Goal: Task Accomplishment & Management: Manage account settings

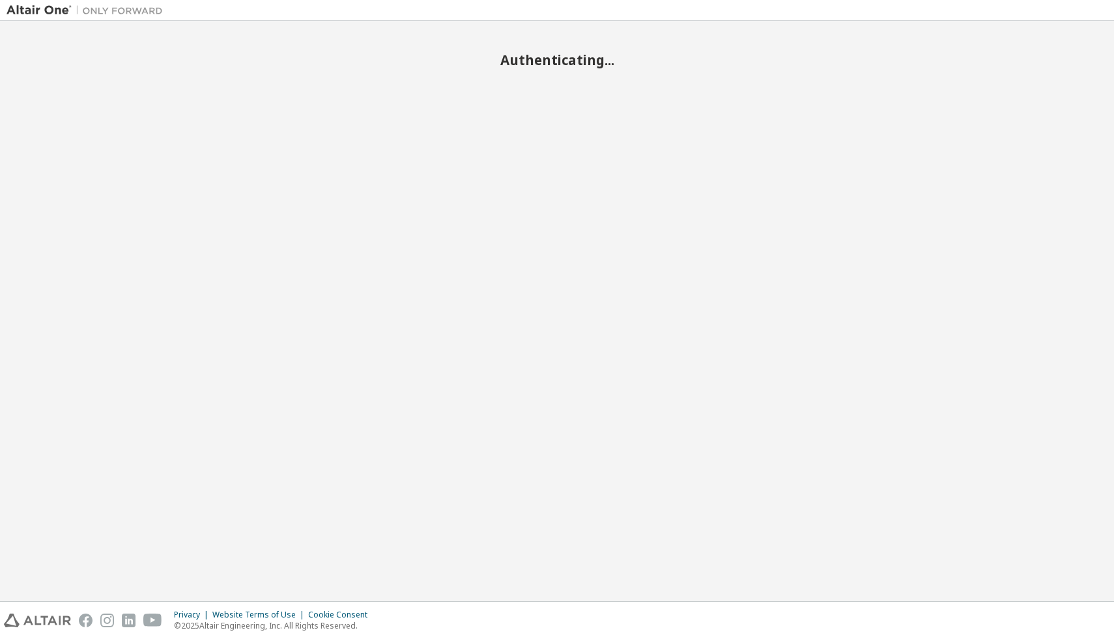
scroll to position [2103, 0]
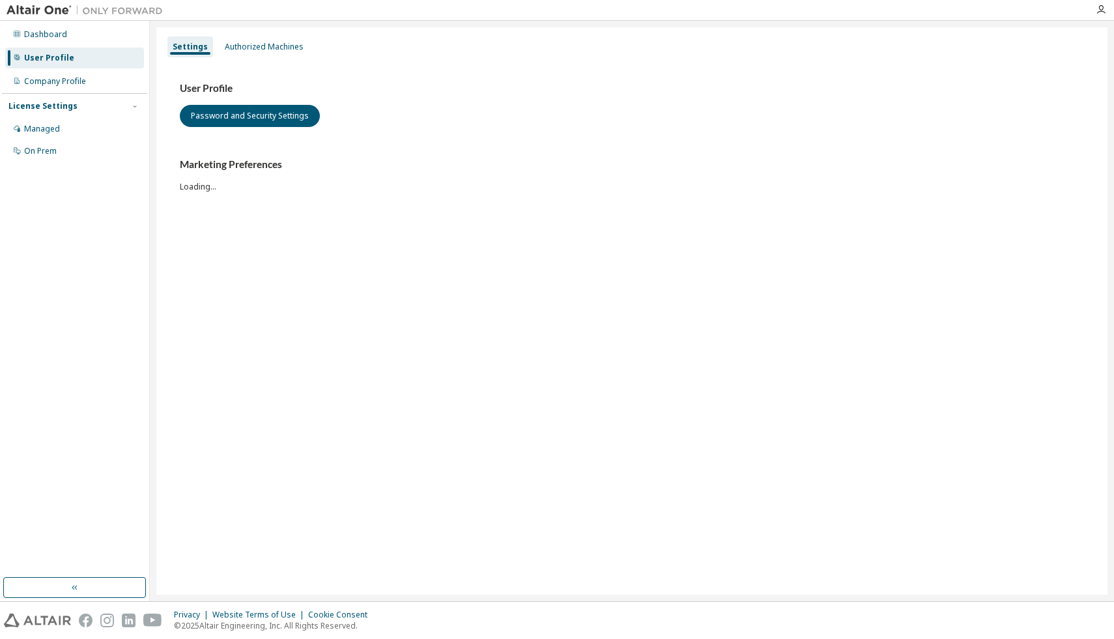
scroll to position [2103, 0]
click at [70, 87] on div "Company Profile" at bounding box center [74, 81] width 139 height 21
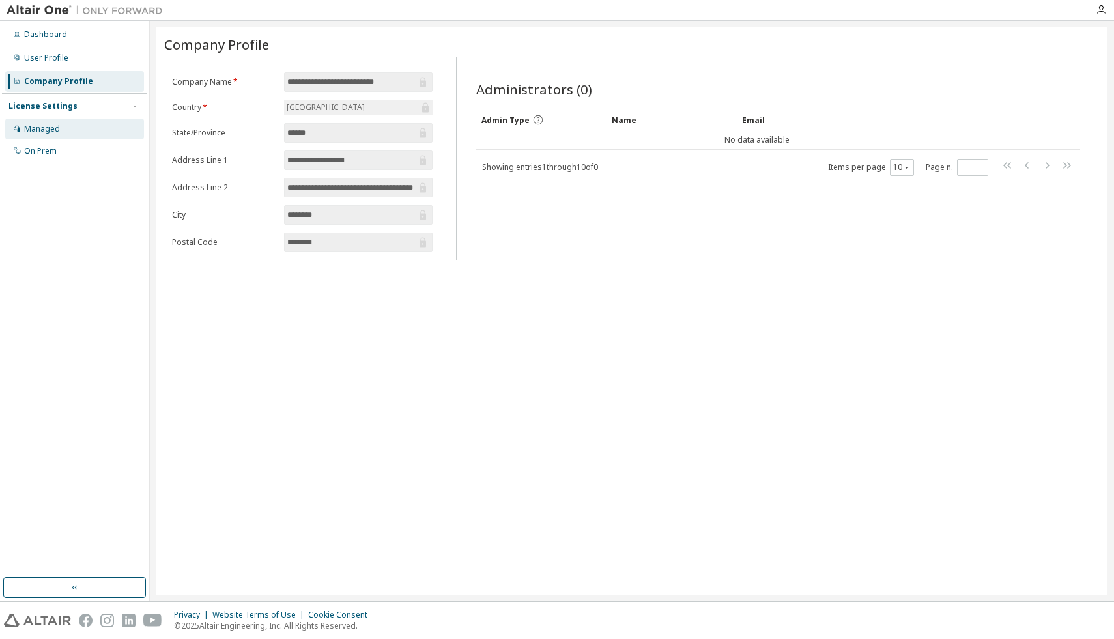
click at [51, 131] on div "Managed" at bounding box center [42, 129] width 36 height 10
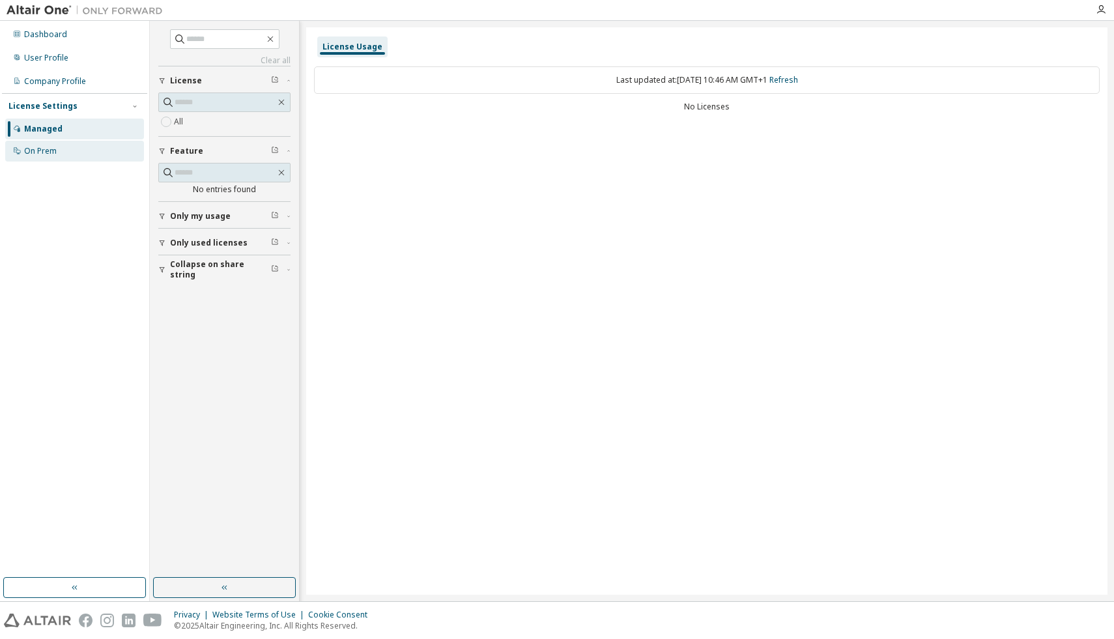
click at [42, 152] on div "On Prem" at bounding box center [40, 151] width 33 height 10
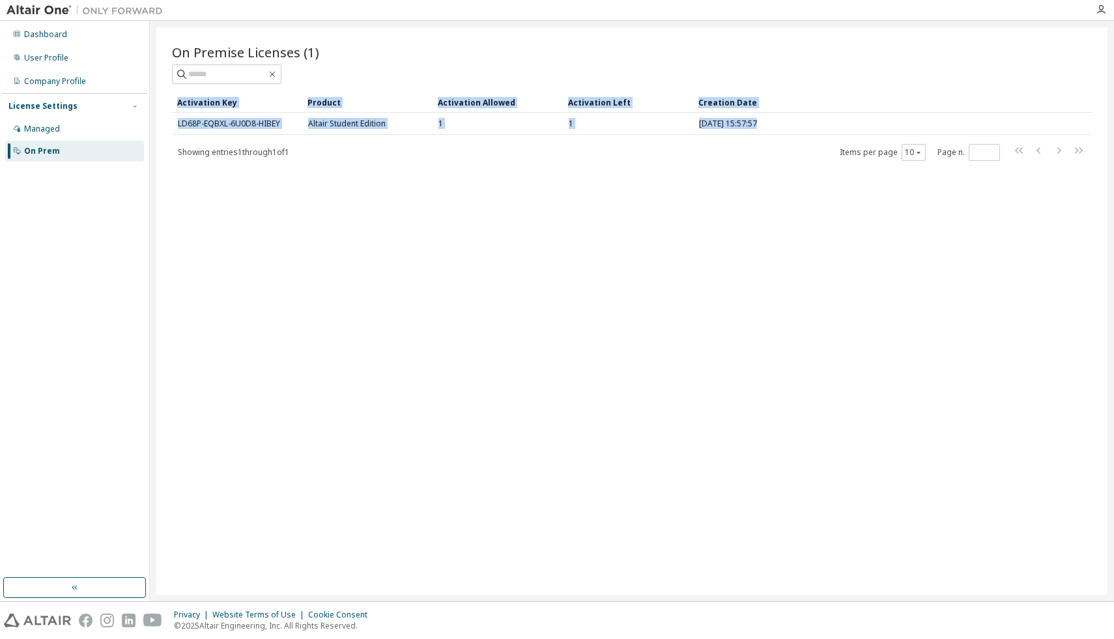
drag, startPoint x: 163, startPoint y: 138, endPoint x: 168, endPoint y: 123, distance: 15.9
type textarea "**********"
click at [168, 123] on div "On Premise Licenses (1) Clear Load Save Save As Field Operator Value Select fil…" at bounding box center [631, 311] width 951 height 568
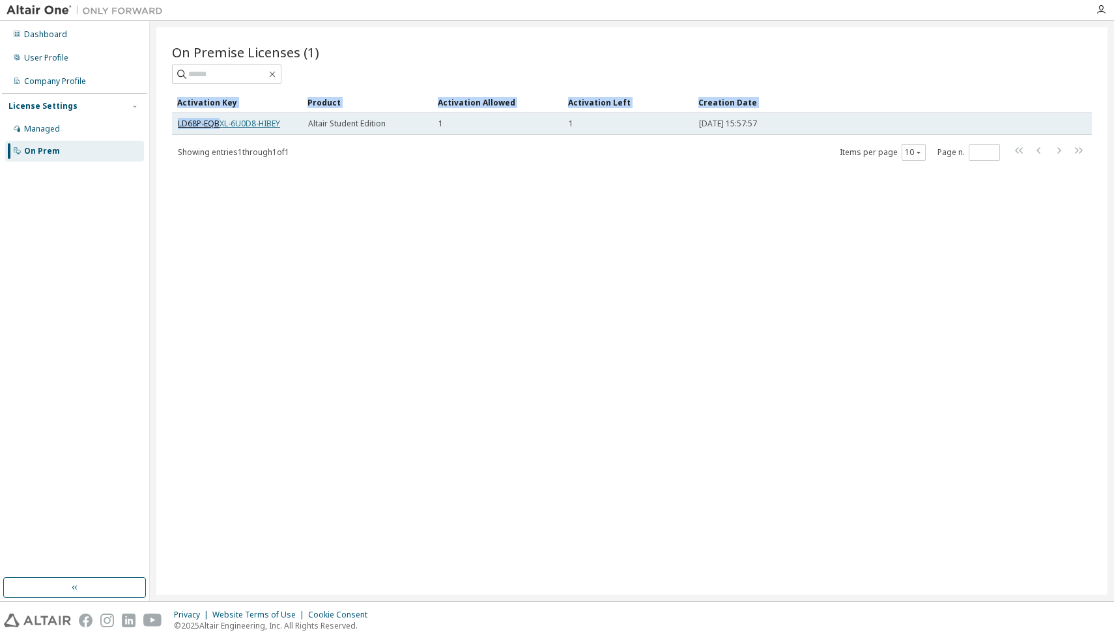
drag, startPoint x: 168, startPoint y: 123, endPoint x: 218, endPoint y: 126, distance: 49.6
click at [218, 126] on div "On Premise Licenses (1) Clear Load Save Save As Field Operator Value Select fil…" at bounding box center [631, 311] width 951 height 568
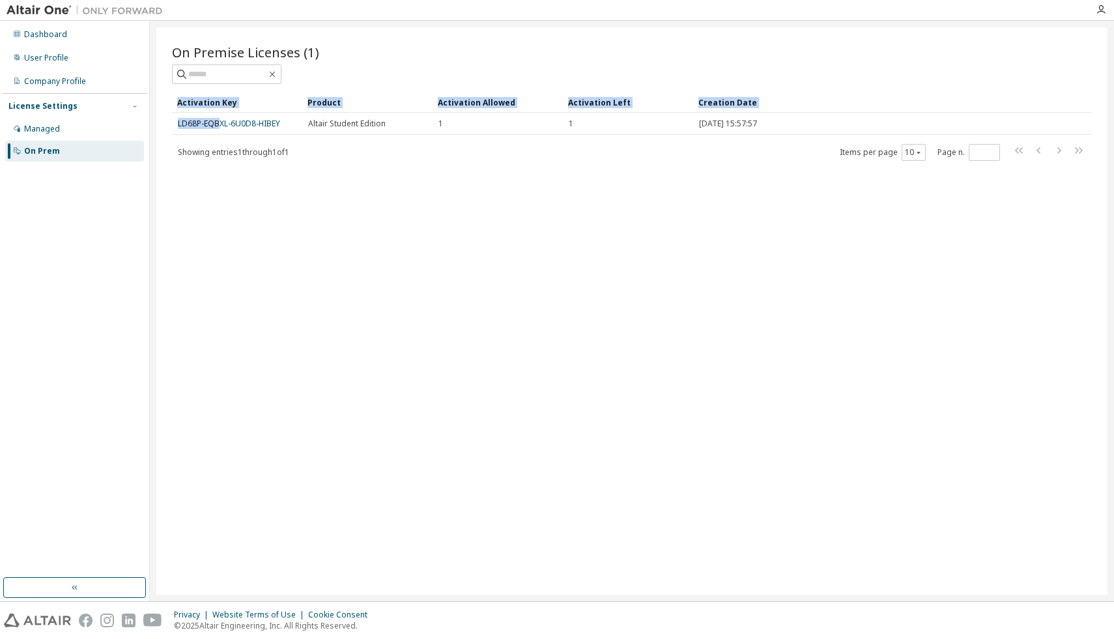
click at [278, 166] on div "On Premise Licenses (1) Clear Load Save Save As Field Operator Value Select fil…" at bounding box center [631, 311] width 951 height 568
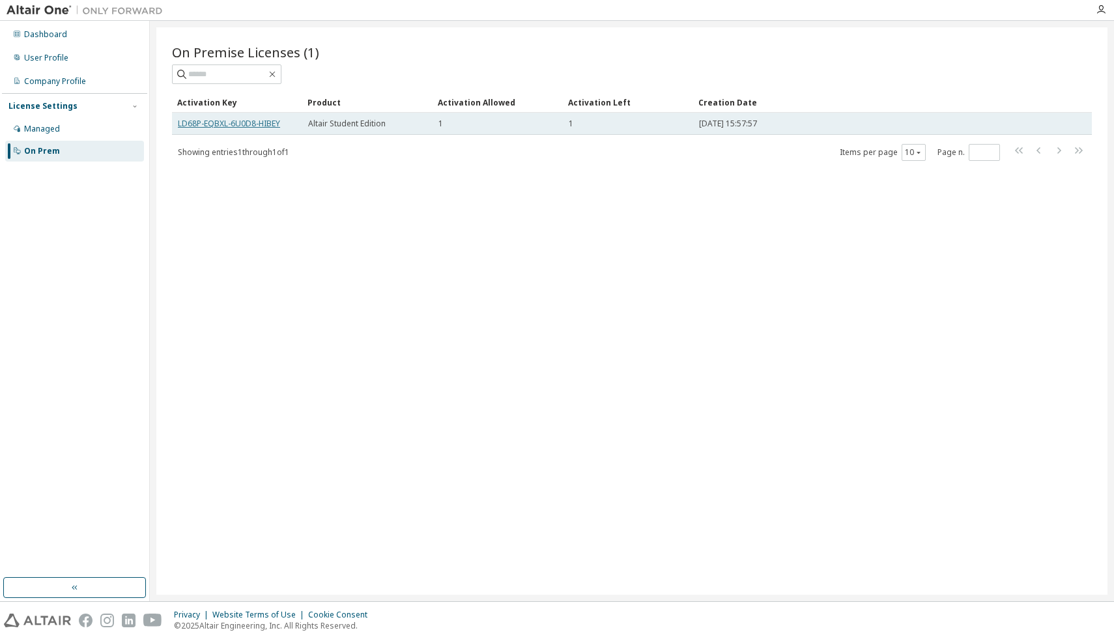
click at [268, 121] on link "LD68P-EQBXL-6U0D8-HIBEY" at bounding box center [229, 123] width 102 height 11
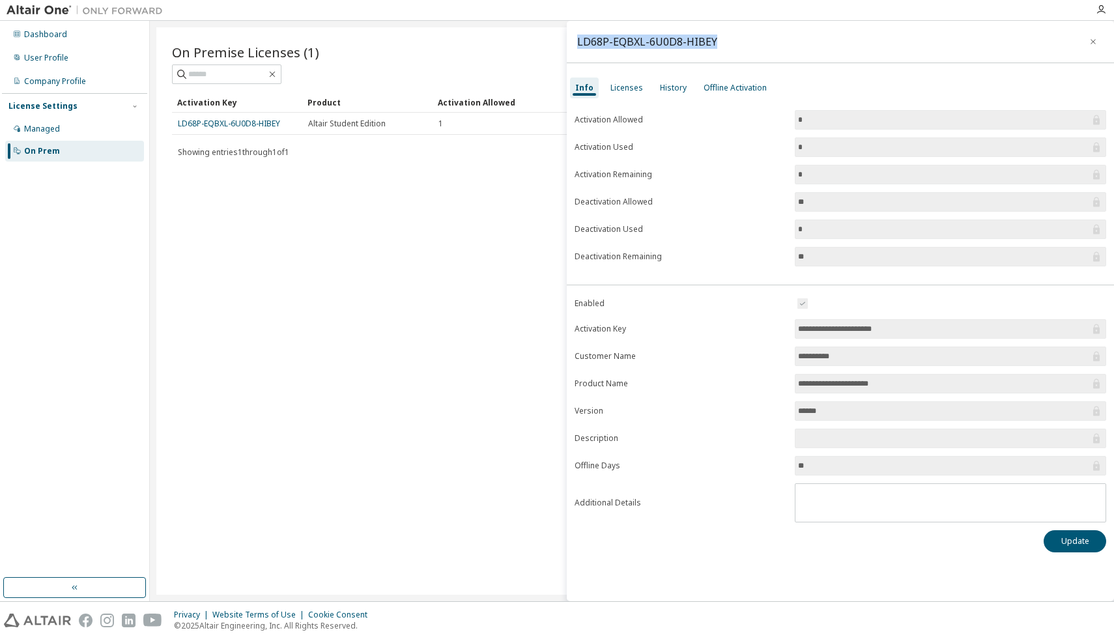
drag, startPoint x: 731, startPoint y: 38, endPoint x: 578, endPoint y: 40, distance: 153.2
click at [578, 40] on div "LD68P-EQBXL-6U0D8-HIBEY" at bounding box center [840, 42] width 547 height 42
copy div "LD68P-EQBXL-6U0D8-HIBEY"
click at [1092, 47] on button "button" at bounding box center [1093, 41] width 21 height 21
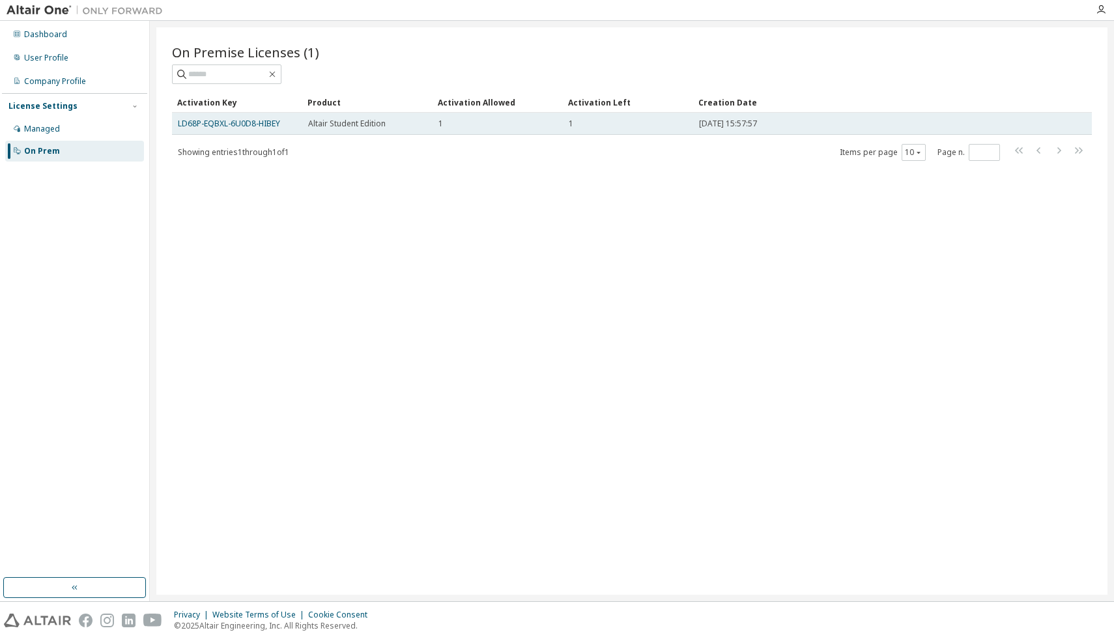
click at [644, 122] on div "1" at bounding box center [628, 124] width 119 height 10
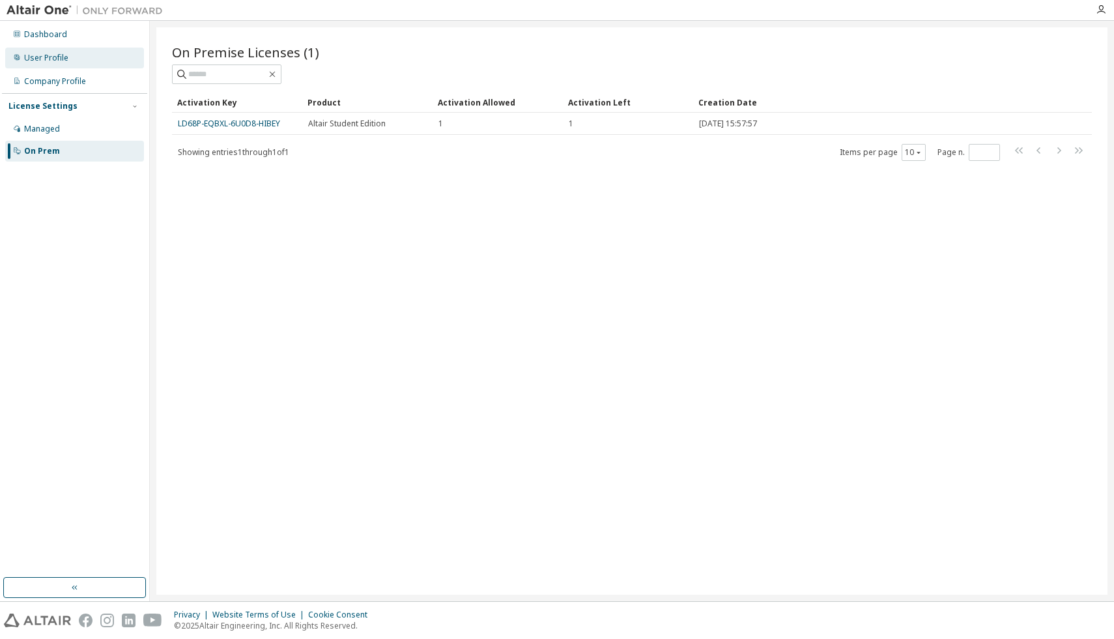
click at [69, 59] on div "User Profile" at bounding box center [74, 58] width 139 height 21
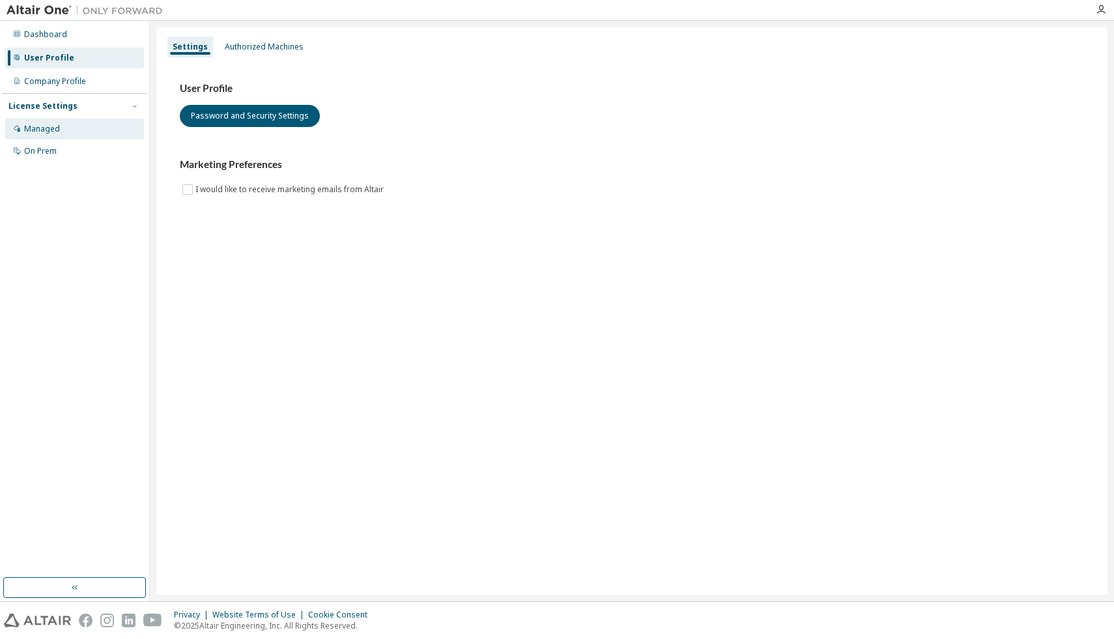
click at [42, 126] on div "Managed" at bounding box center [42, 129] width 36 height 10
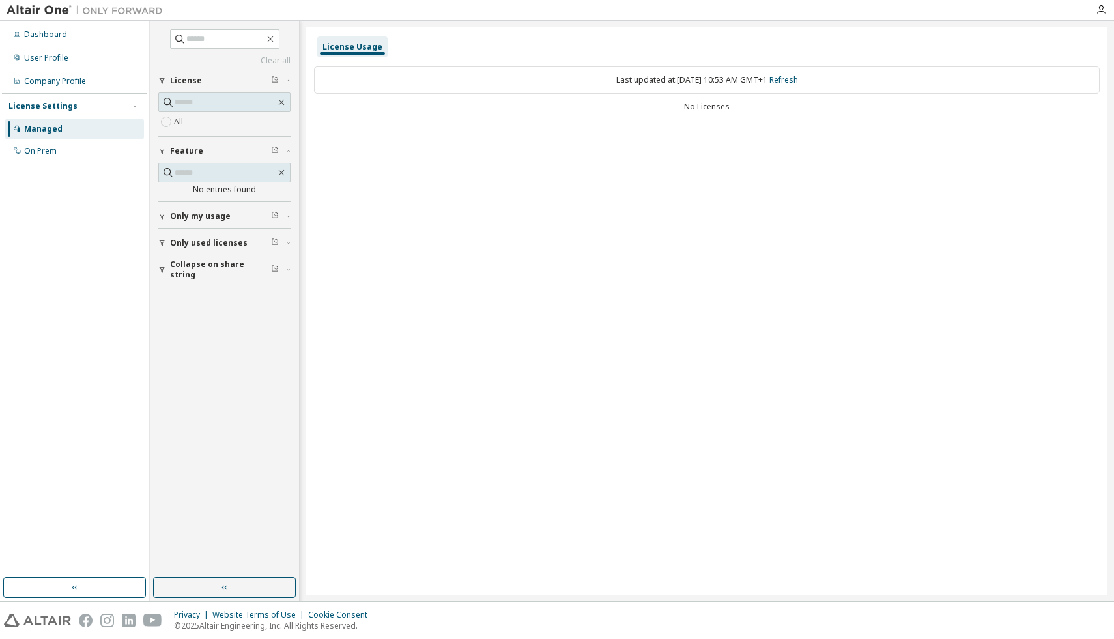
click at [218, 245] on span "Only used licenses" at bounding box center [209, 243] width 78 height 10
click at [70, 79] on div "Company Profile" at bounding box center [55, 81] width 62 height 10
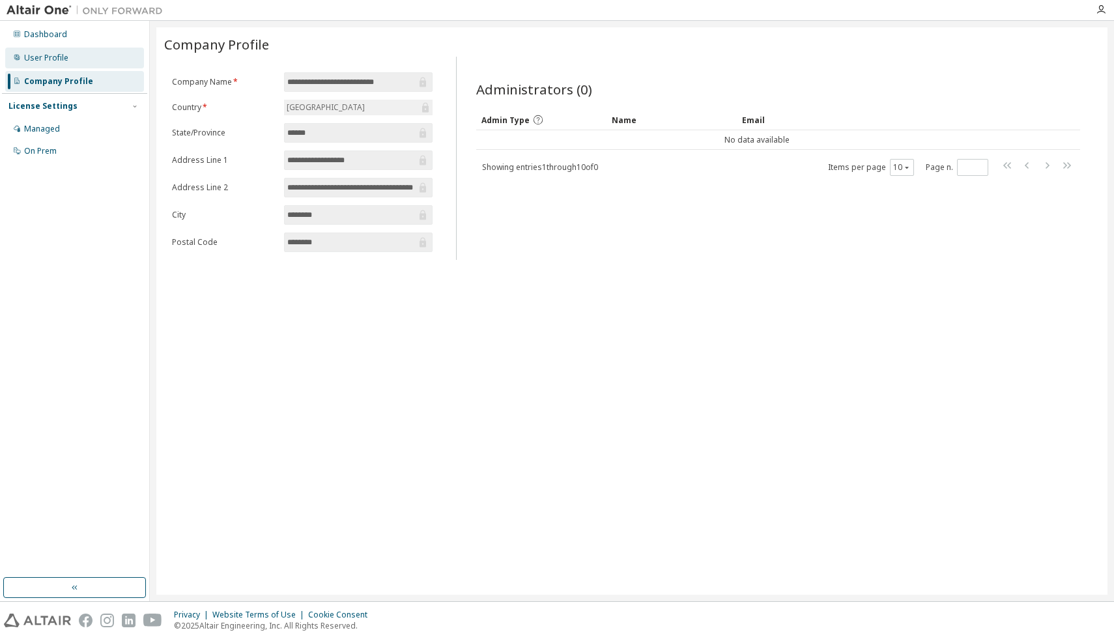
click at [69, 61] on div "User Profile" at bounding box center [74, 58] width 139 height 21
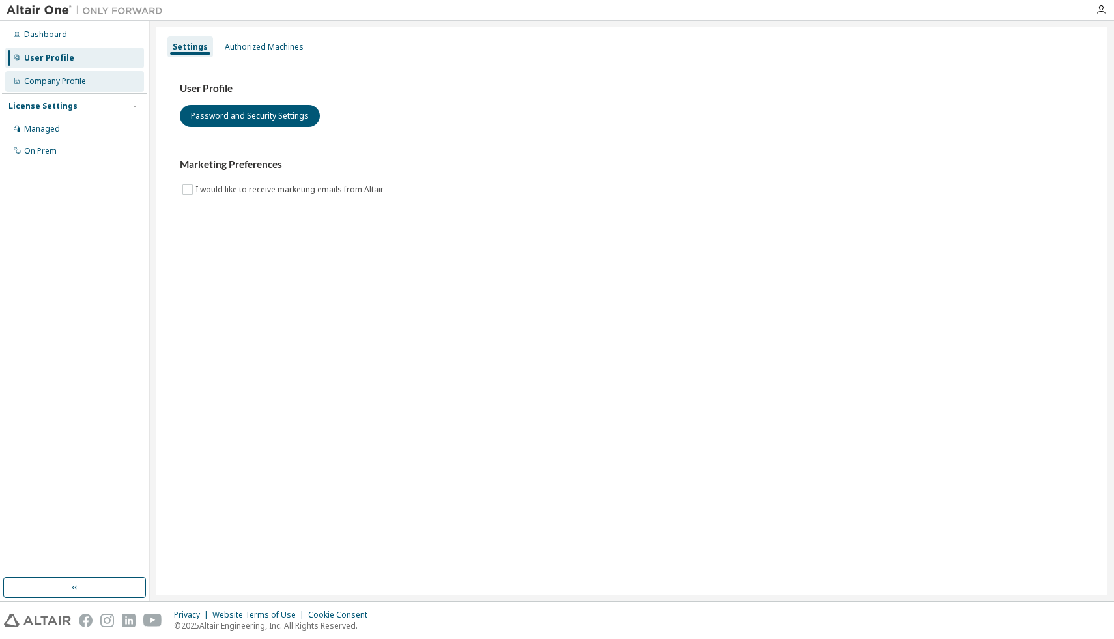
click at [72, 78] on div "Company Profile" at bounding box center [55, 81] width 62 height 10
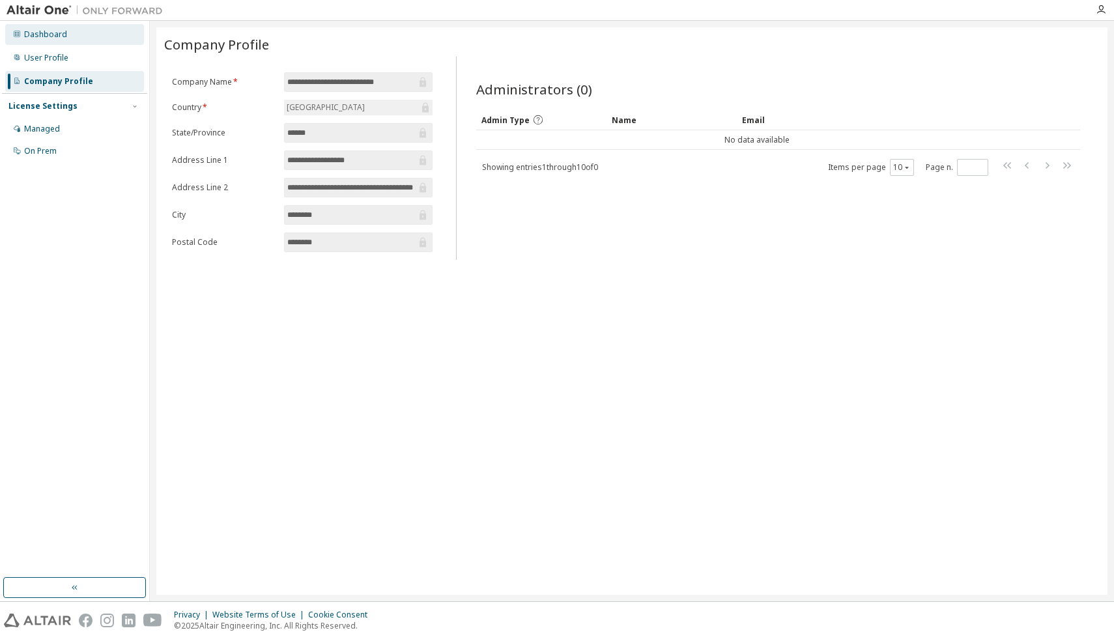
click at [72, 42] on div "Dashboard" at bounding box center [74, 34] width 139 height 21
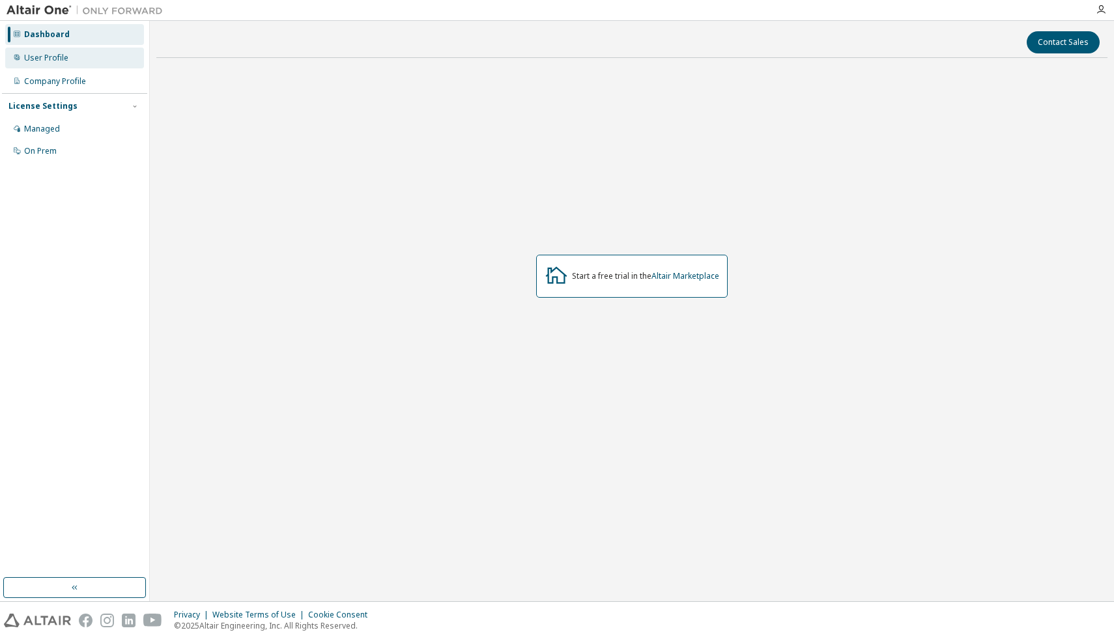
click at [69, 63] on div "User Profile" at bounding box center [74, 58] width 139 height 21
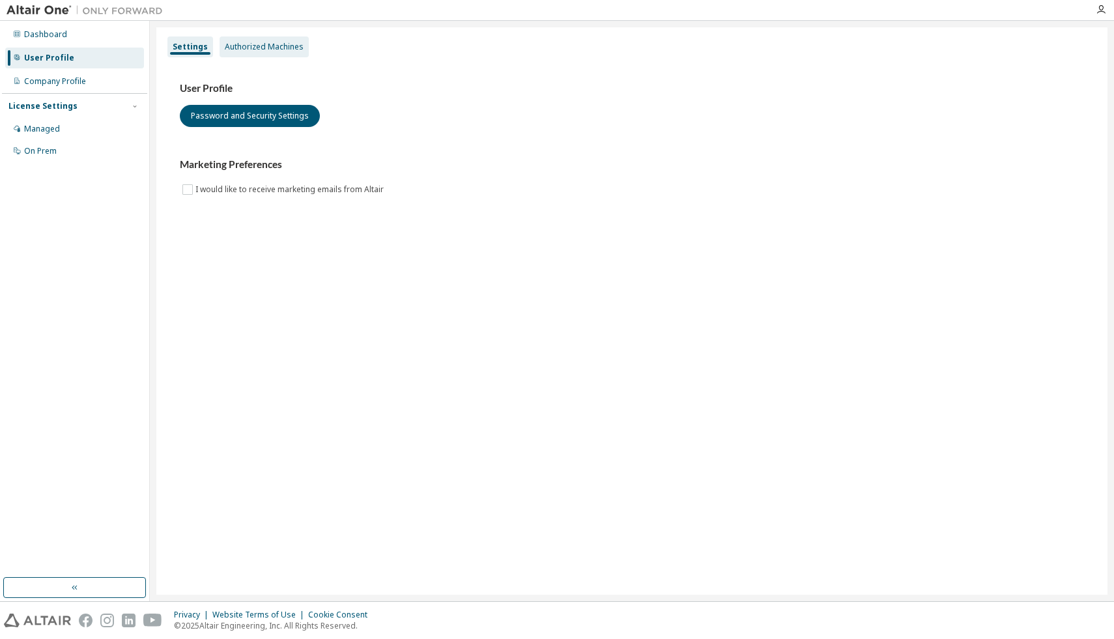
click at [253, 51] on div "Authorized Machines" at bounding box center [264, 47] width 79 height 10
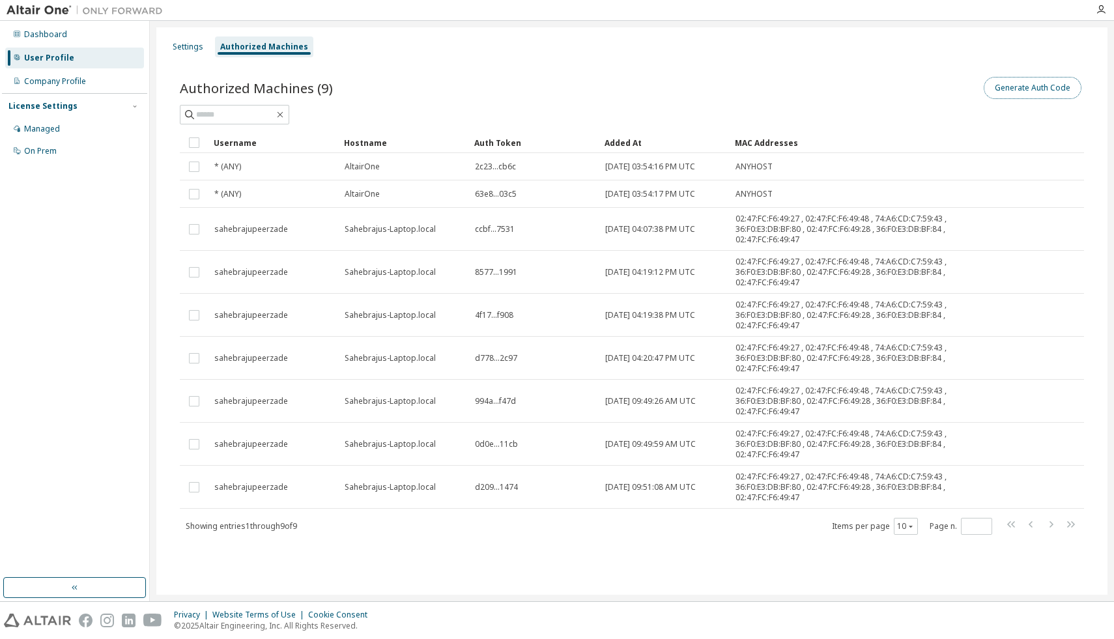
click at [1052, 79] on button "Generate Auth Code" at bounding box center [1033, 88] width 98 height 22
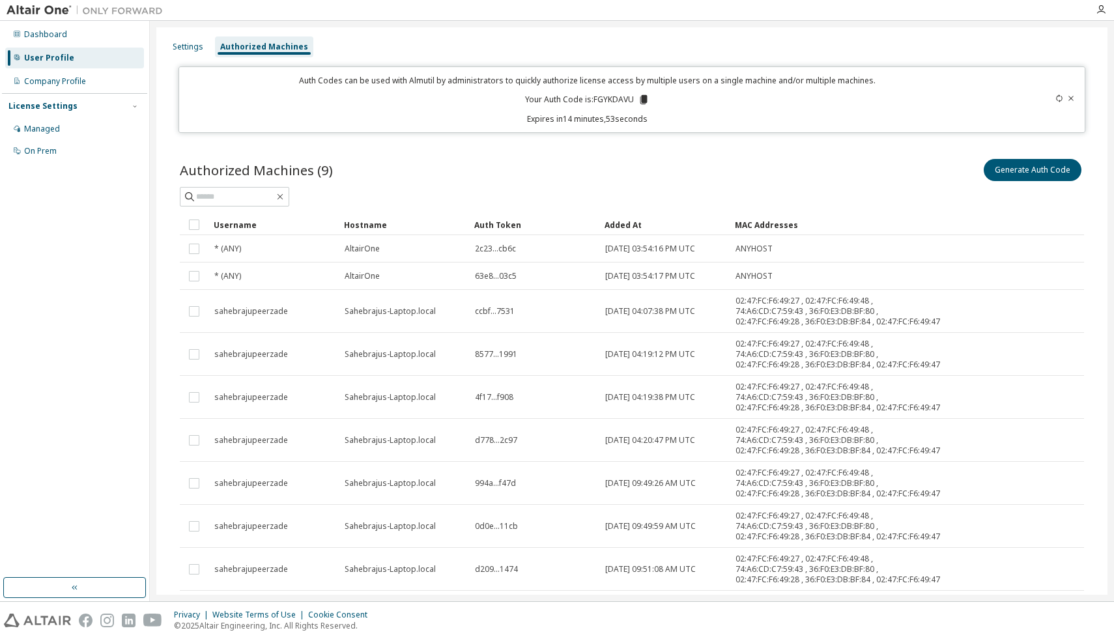
click at [641, 98] on icon at bounding box center [644, 99] width 7 height 9
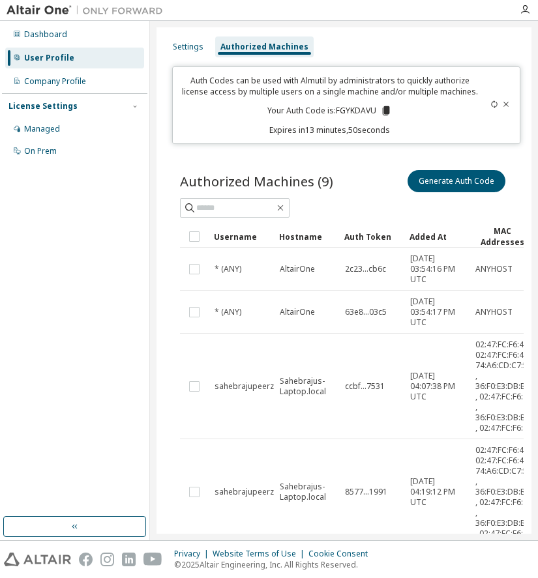
click at [51, 7] on img at bounding box center [88, 10] width 163 height 13
click at [45, 36] on div "Dashboard" at bounding box center [45, 34] width 43 height 10
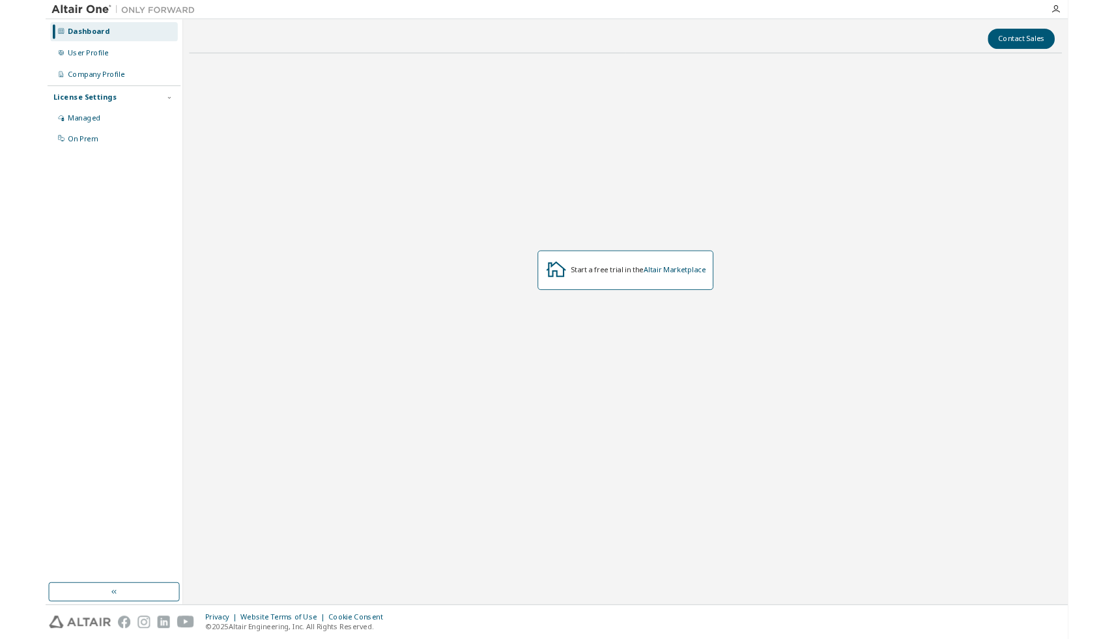
scroll to position [2103, 0]
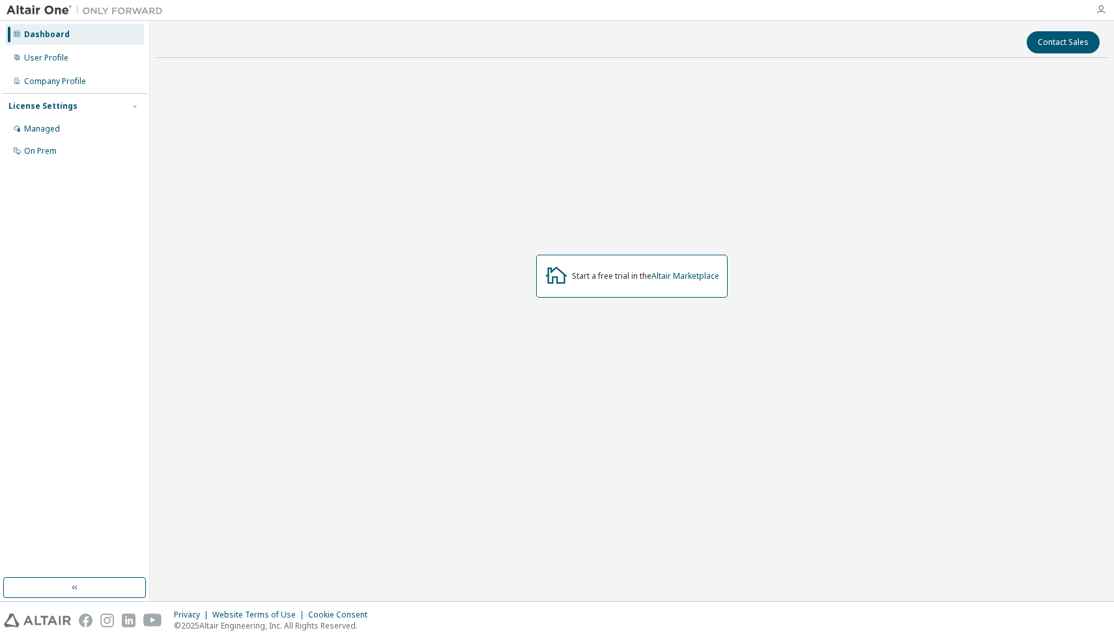
click at [1103, 12] on icon "button" at bounding box center [1101, 10] width 10 height 10
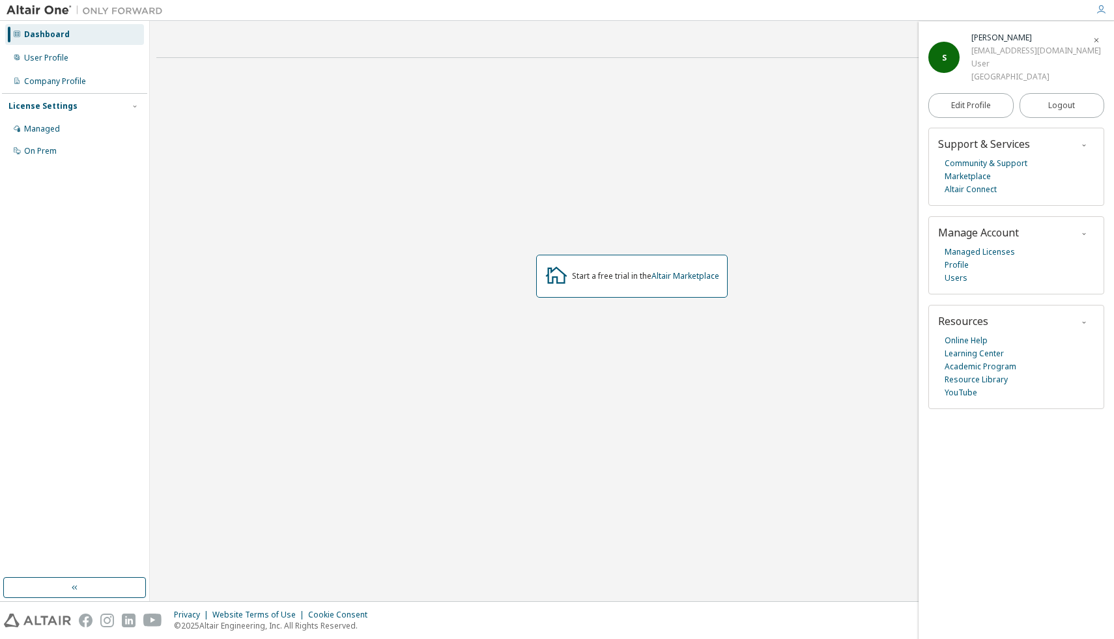
click at [941, 53] on div "S" at bounding box center [944, 57] width 31 height 31
click at [1017, 40] on div "Sahebraju Peerzade" at bounding box center [1037, 37] width 130 height 13
click at [974, 257] on link "Managed Licenses" at bounding box center [980, 252] width 70 height 13
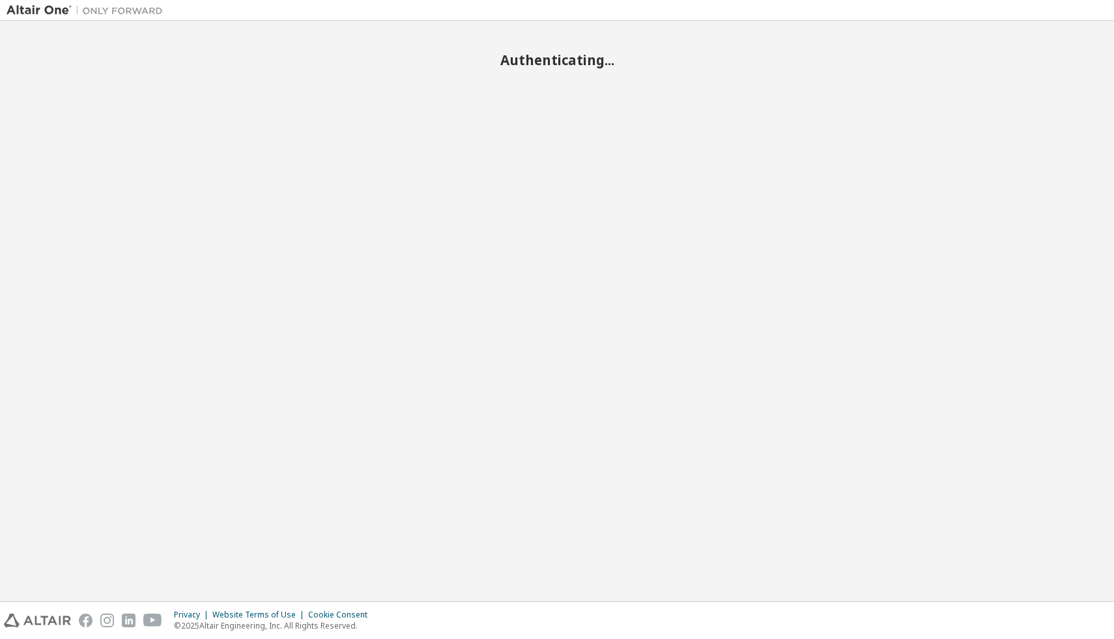
scroll to position [2103, 0]
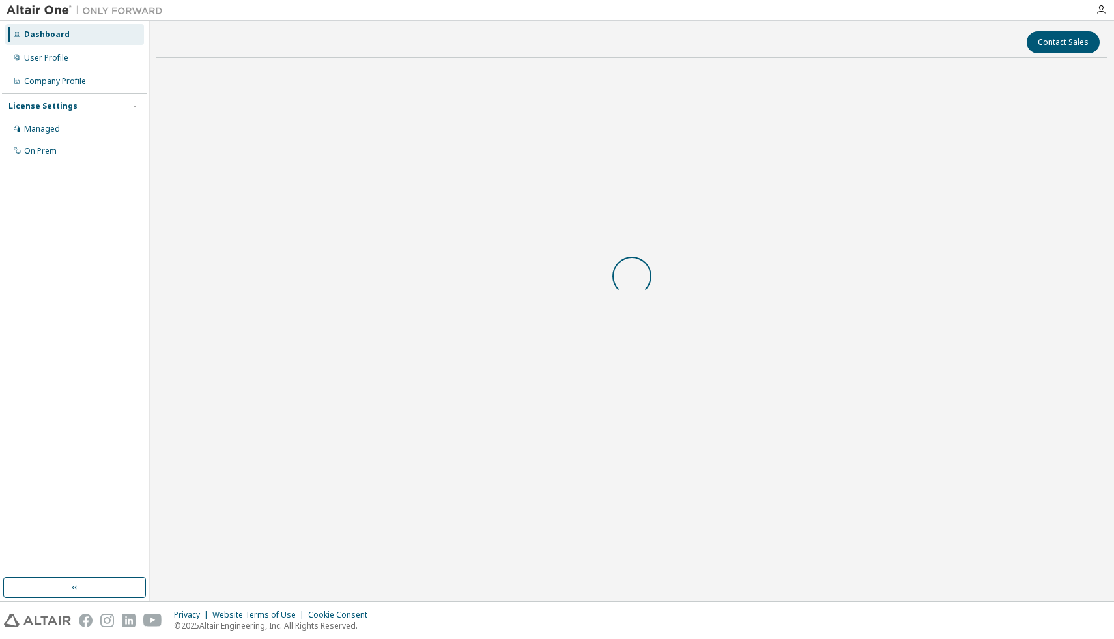
scroll to position [2103, 0]
click at [53, 81] on div "Company Profile" at bounding box center [55, 81] width 62 height 10
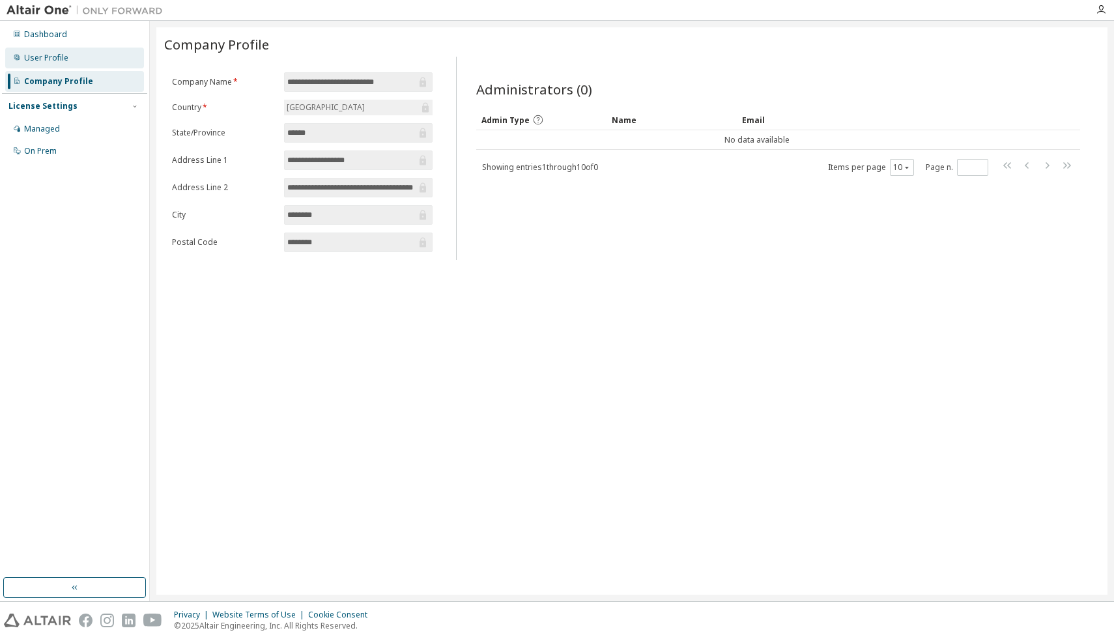
click at [53, 55] on div "User Profile" at bounding box center [46, 58] width 44 height 10
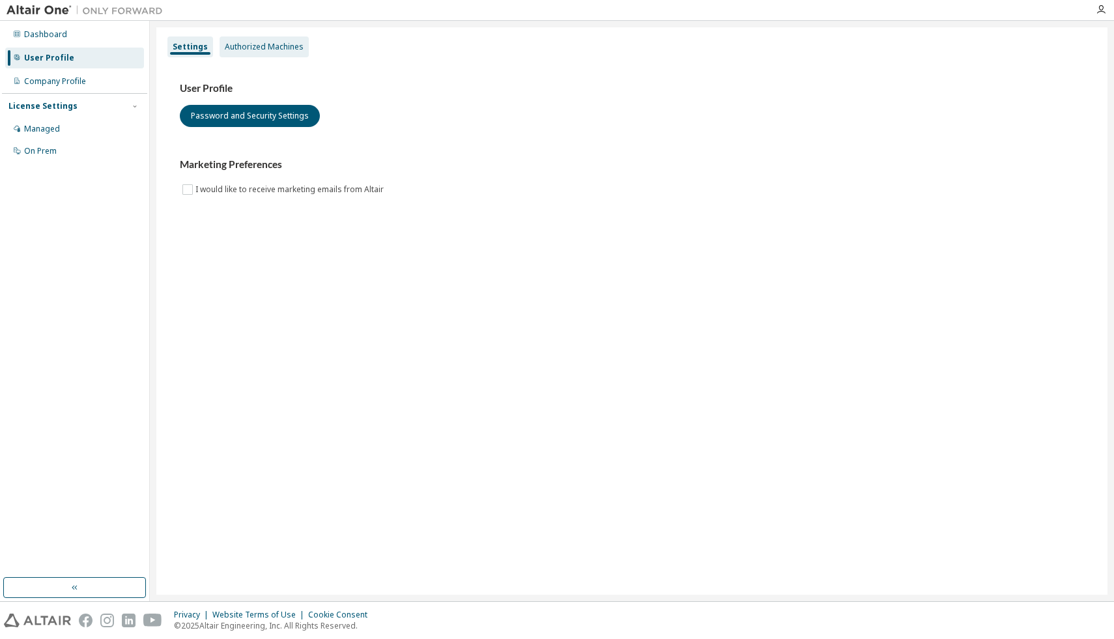
click at [255, 49] on div "Authorized Machines" at bounding box center [264, 47] width 79 height 10
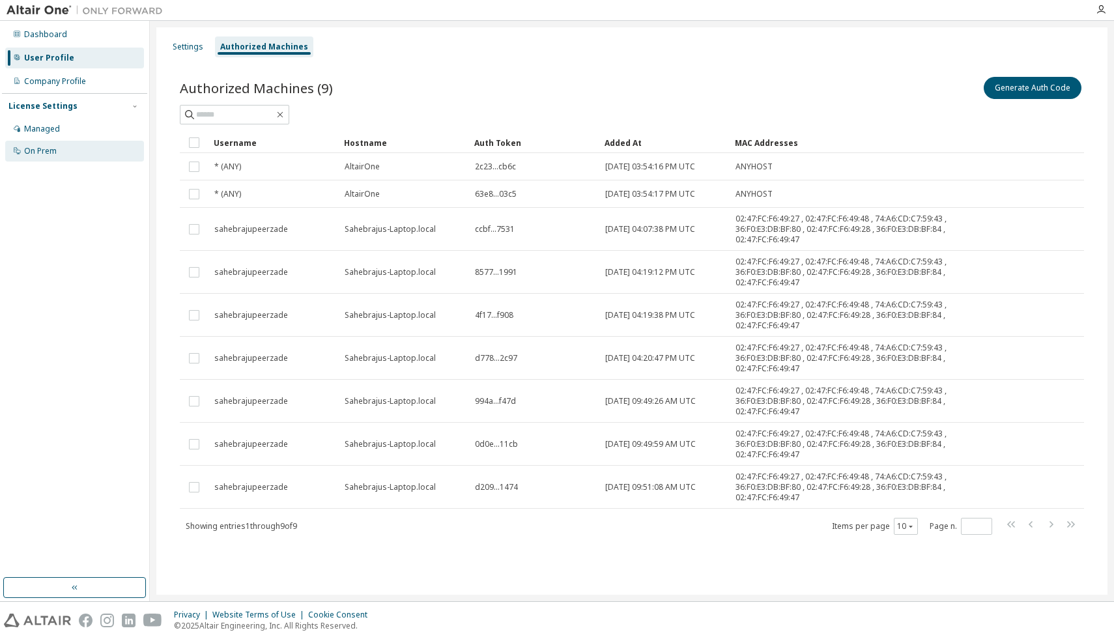
click at [97, 154] on div "On Prem" at bounding box center [74, 151] width 139 height 21
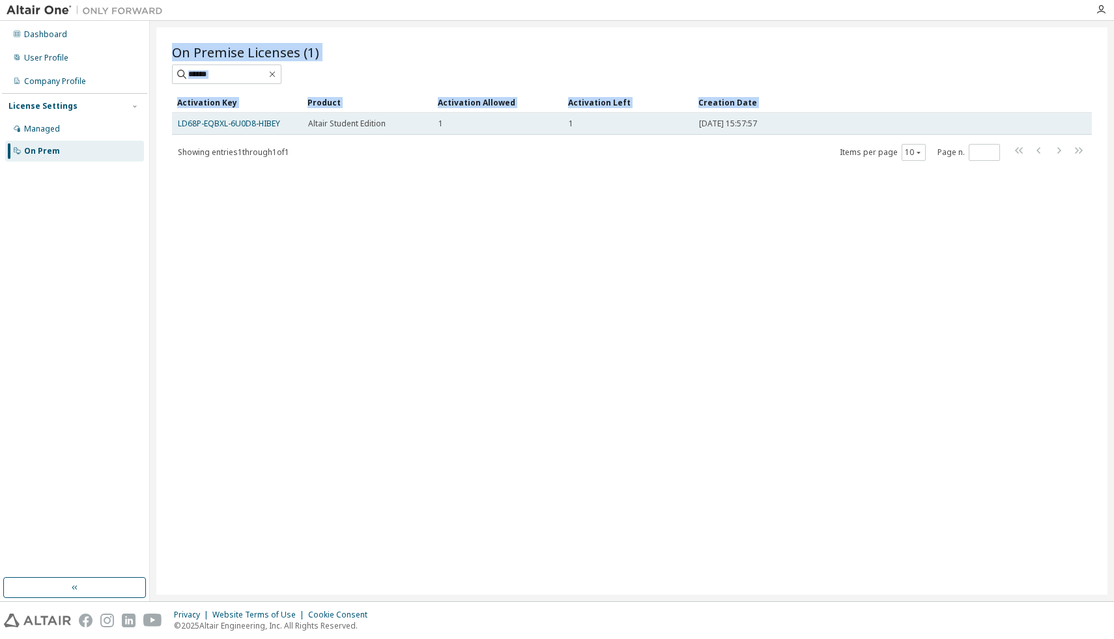
drag, startPoint x: 328, startPoint y: 164, endPoint x: 281, endPoint y: 117, distance: 66.4
type textarea "**********"
click at [281, 117] on div "On Premise Licenses (1) Clear Load Save Save As Field Operator Value Select fil…" at bounding box center [631, 311] width 951 height 568
click at [281, 117] on td "LD68P-EQBXL-6U0D8-HIBEY" at bounding box center [237, 124] width 130 height 22
drag, startPoint x: 160, startPoint y: 98, endPoint x: 175, endPoint y: 120, distance: 26.6
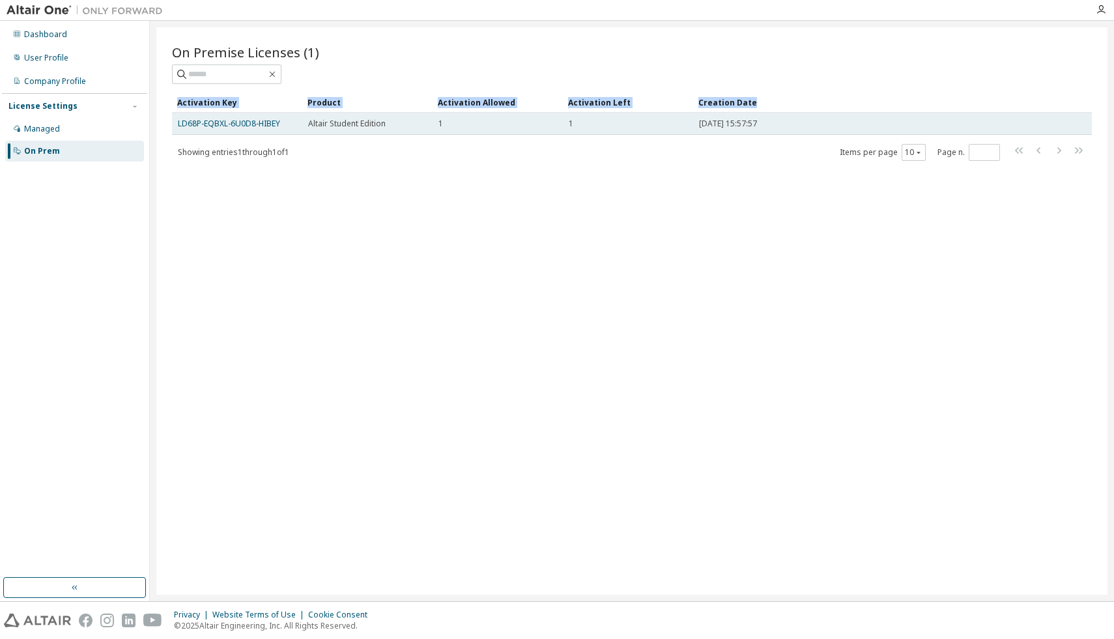
click at [175, 120] on div "On Premise Licenses (1) Clear Load Save Save As Field Operator Value Select fil…" at bounding box center [631, 311] width 951 height 568
click at [175, 120] on td "LD68P-EQBXL-6U0D8-HIBEY" at bounding box center [237, 124] width 130 height 22
drag, startPoint x: 158, startPoint y: 121, endPoint x: 186, endPoint y: 121, distance: 28.0
click at [186, 121] on div "On Premise Licenses (1) Clear Load Save Save As Field Operator Value Select fil…" at bounding box center [631, 311] width 951 height 568
click at [195, 124] on link "LD68P-EQBXL-6U0D8-HIBEY" at bounding box center [229, 123] width 102 height 11
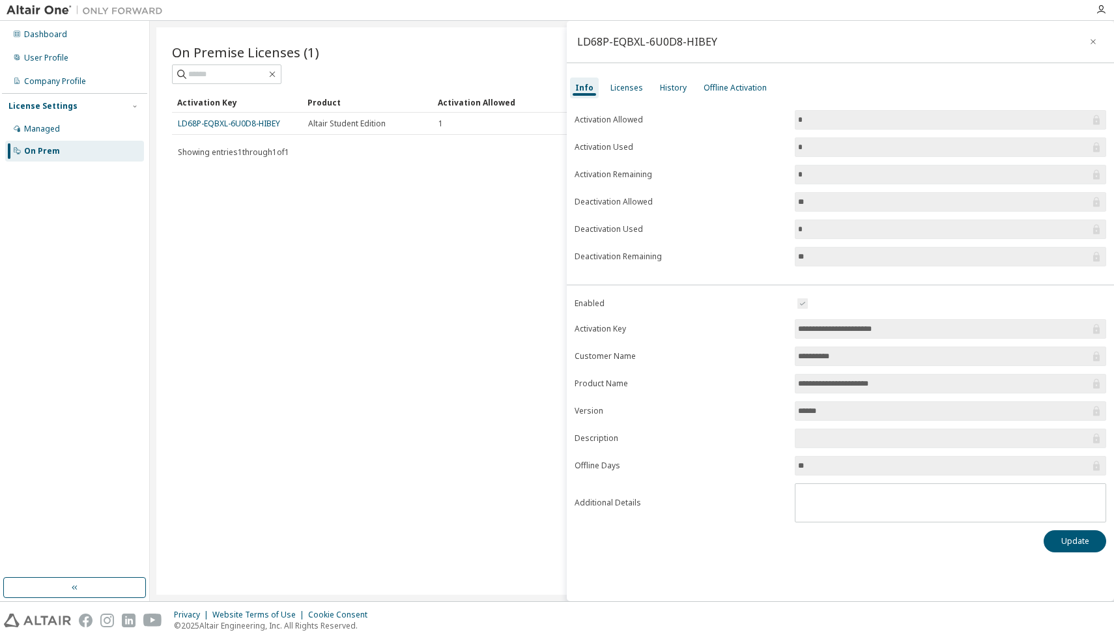
drag, startPoint x: 721, startPoint y: 44, endPoint x: 578, endPoint y: 48, distance: 142.8
click at [578, 48] on div "LD68P-EQBXL-6U0D8-HIBEY" at bounding box center [840, 42] width 547 height 42
copy div "LD68P-EQBXL-6U0D8-HIBEY"
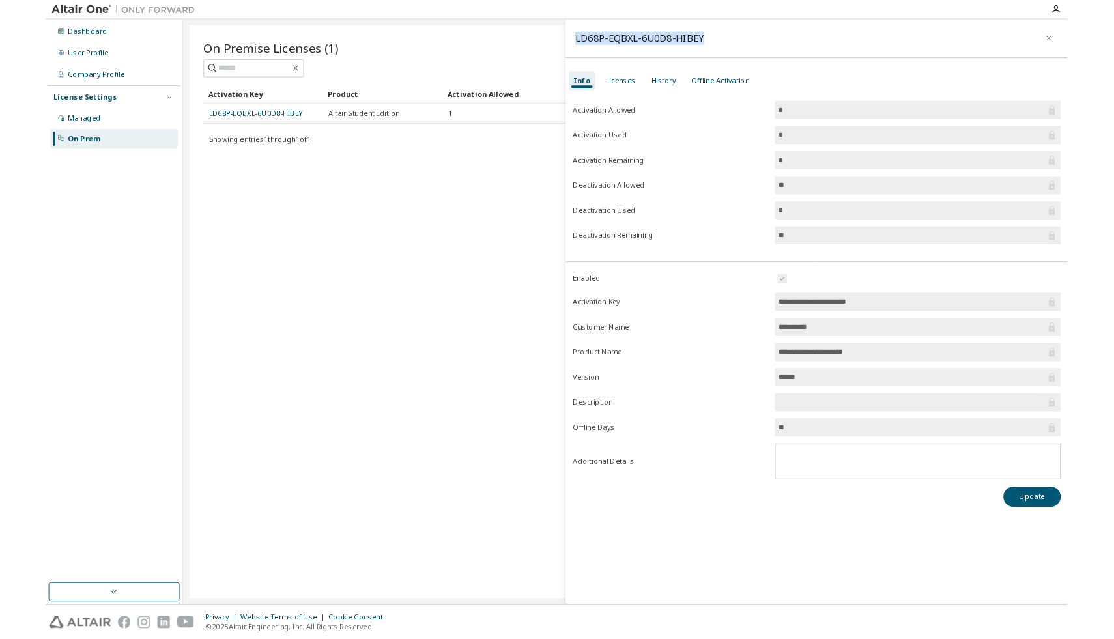
scroll to position [2103, 0]
